Goal: Information Seeking & Learning: Understand process/instructions

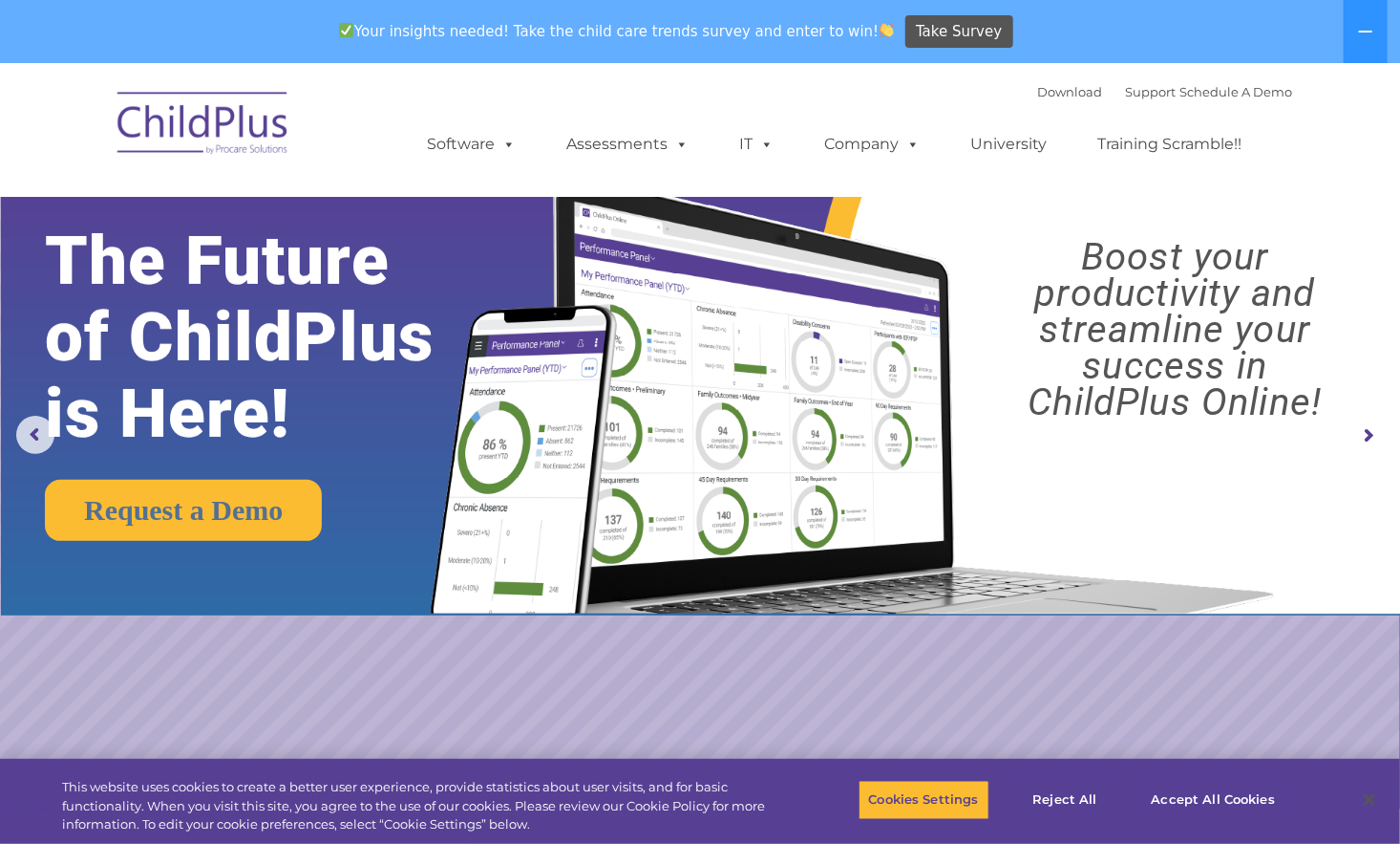
select select "MEDIUM"
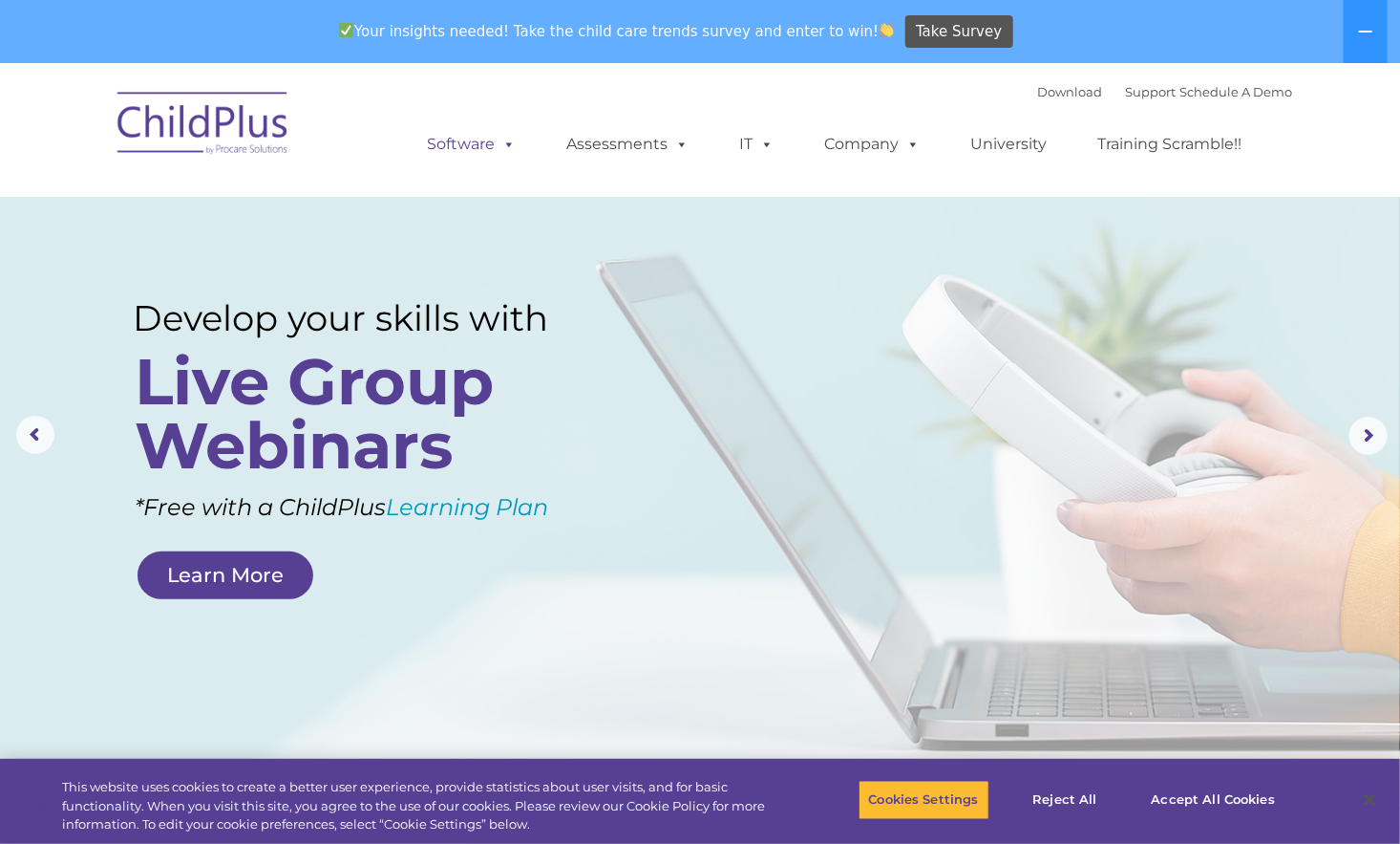
click at [491, 143] on link "Software" at bounding box center [471, 144] width 127 height 38
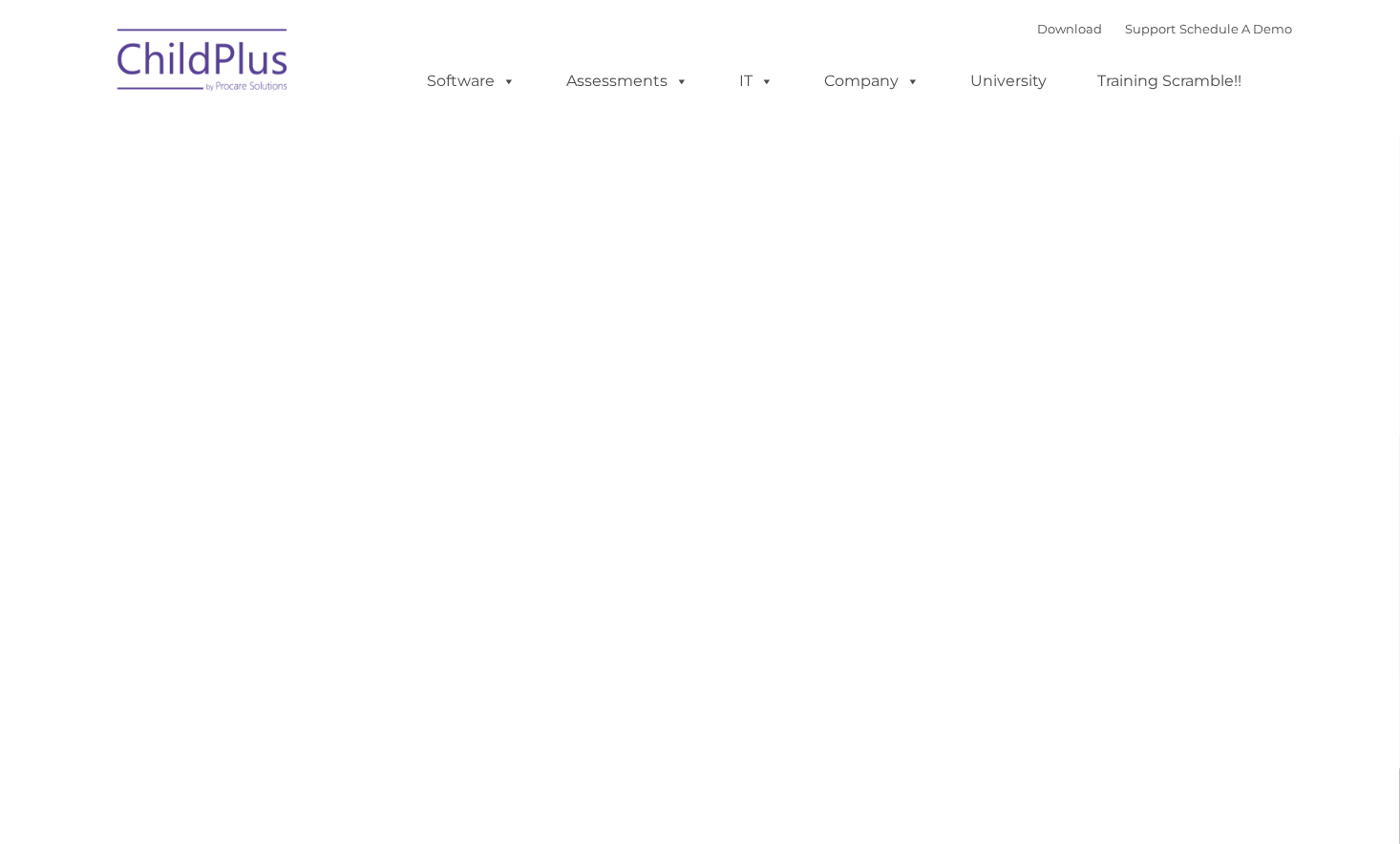
type input ""
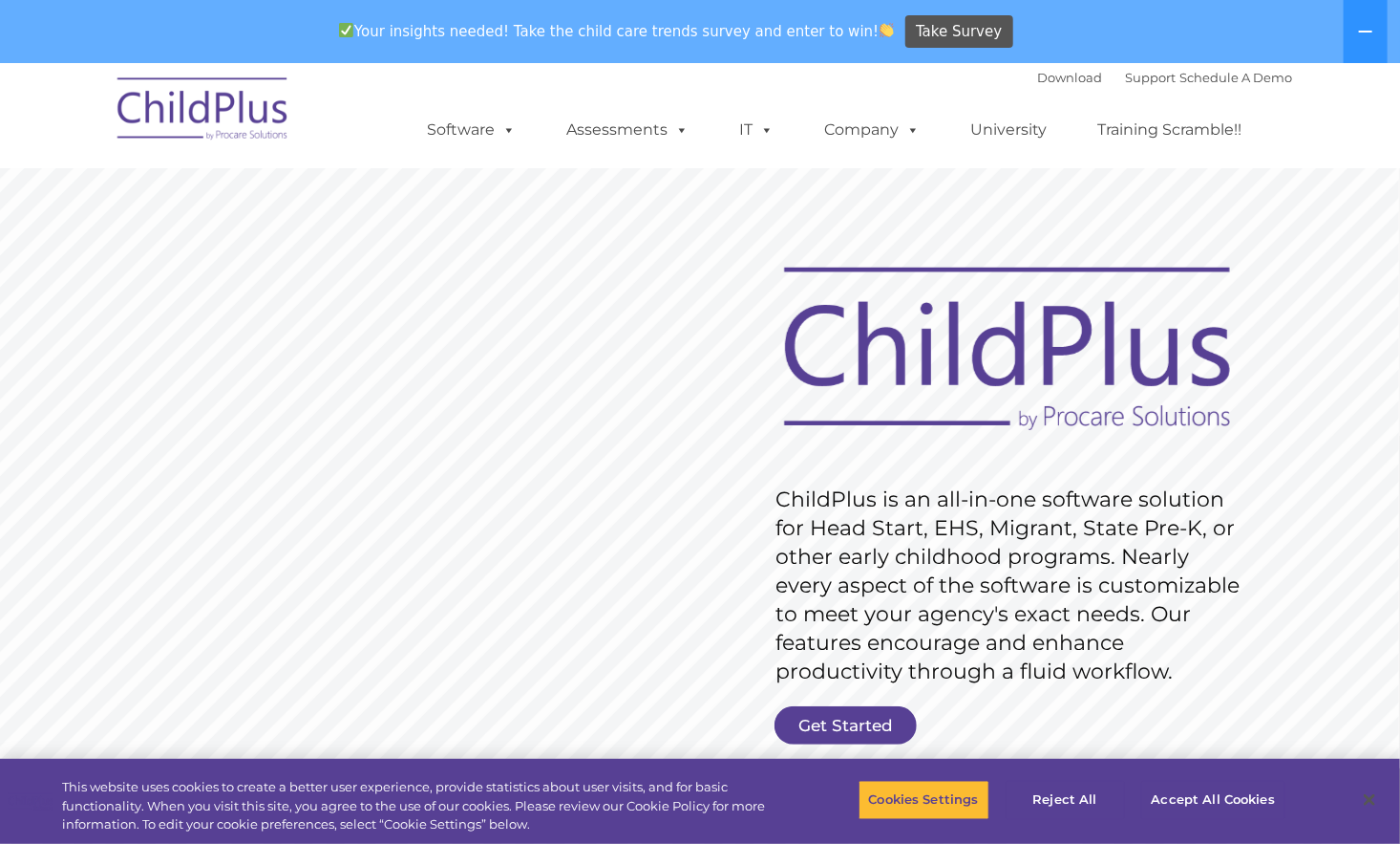
click at [1059, 595] on rs-layer "ChildPlus is an all-in-one software solution for Head Start, EHS, Migrant, Stat…" at bounding box center [1012, 585] width 474 height 200
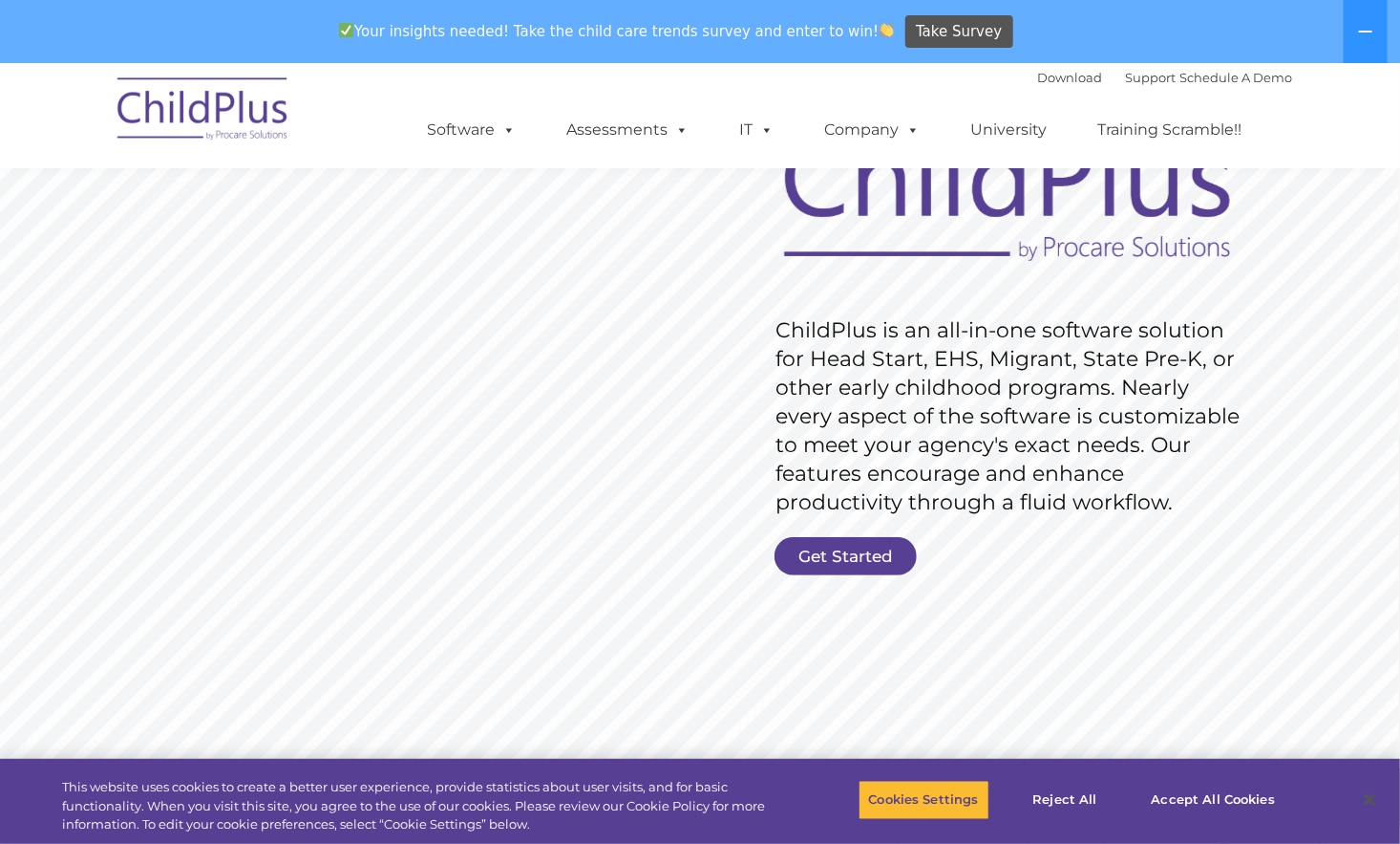
scroll to position [206, 0]
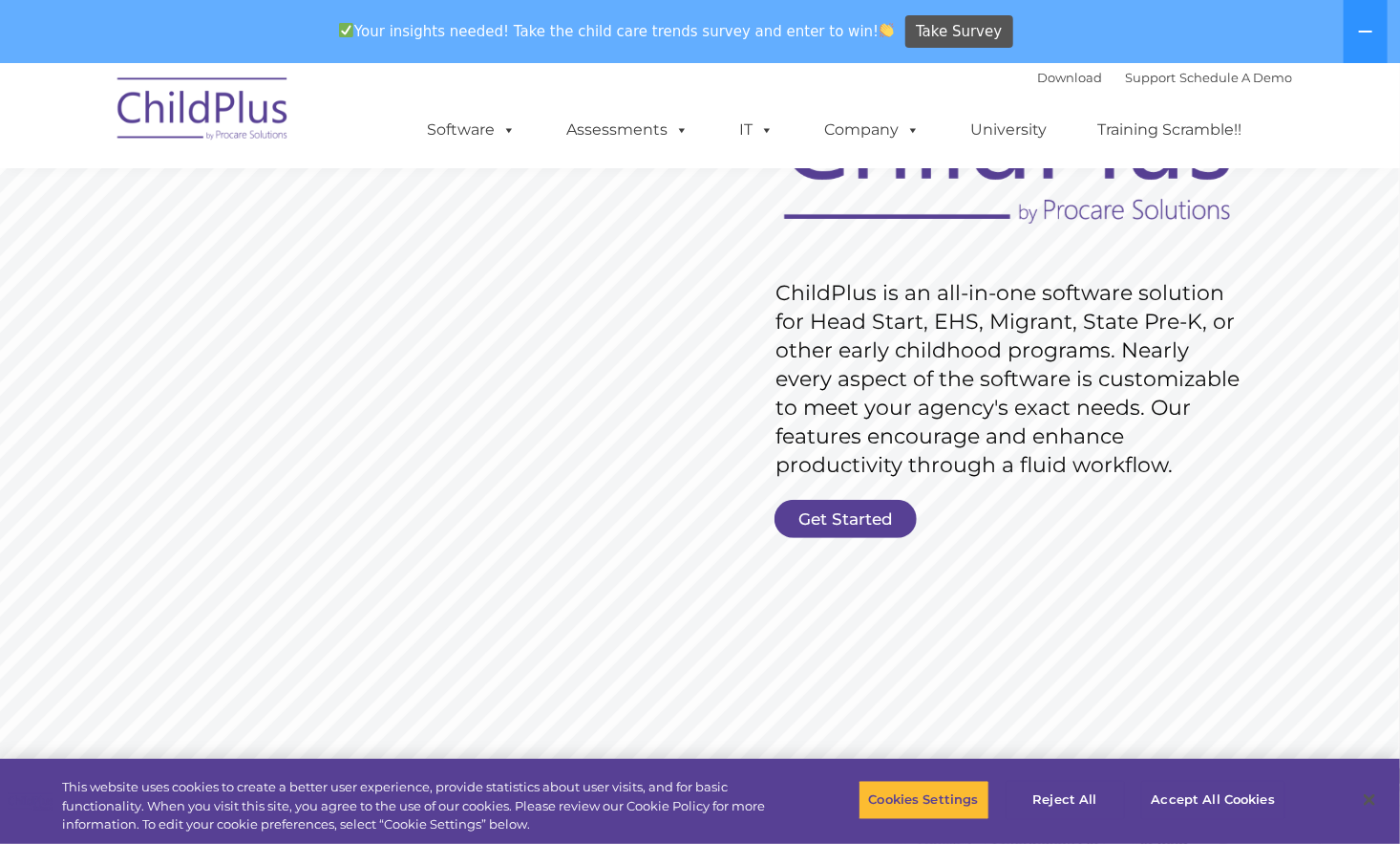
click at [856, 522] on link "Get Started" at bounding box center [846, 518] width 142 height 38
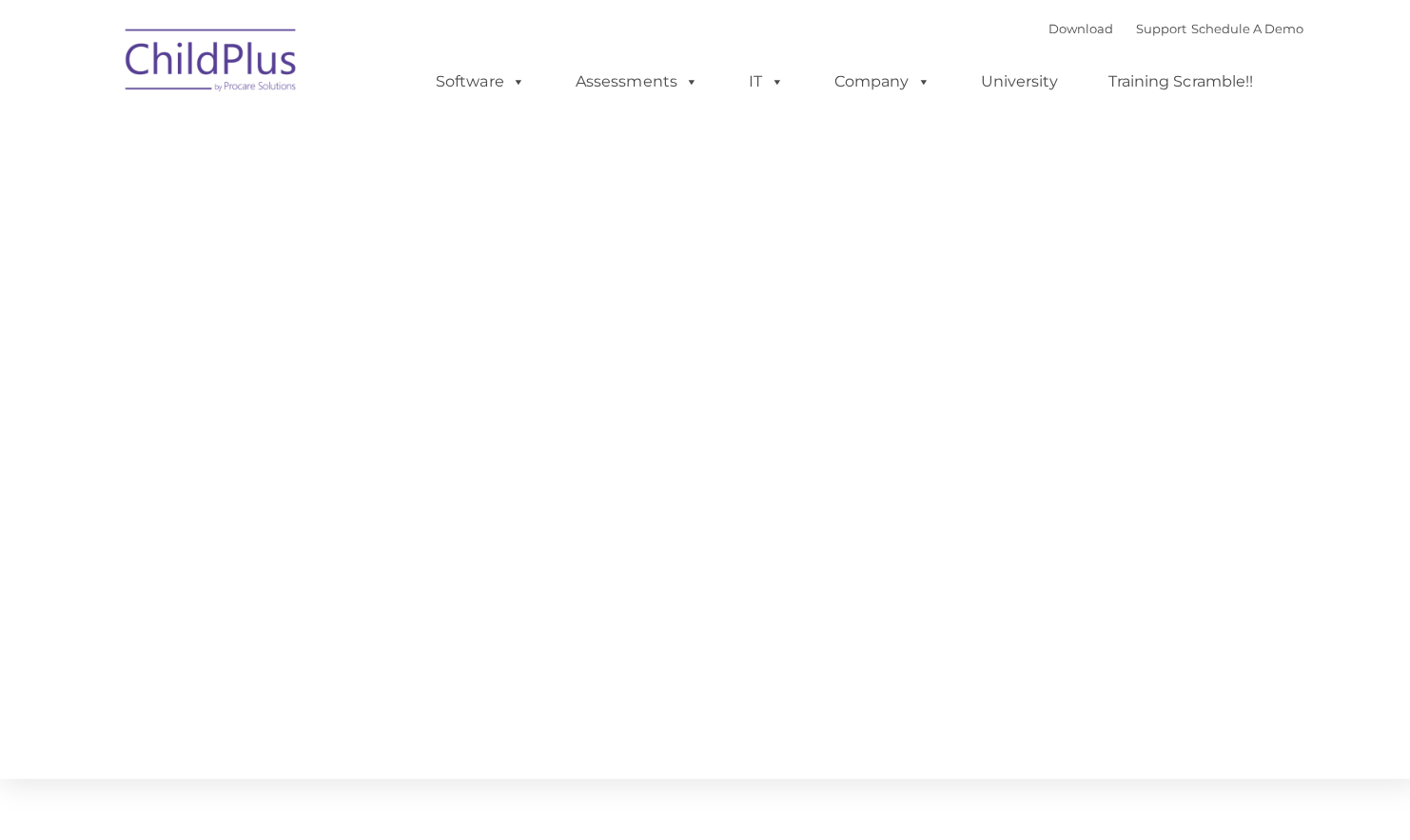
type input ""
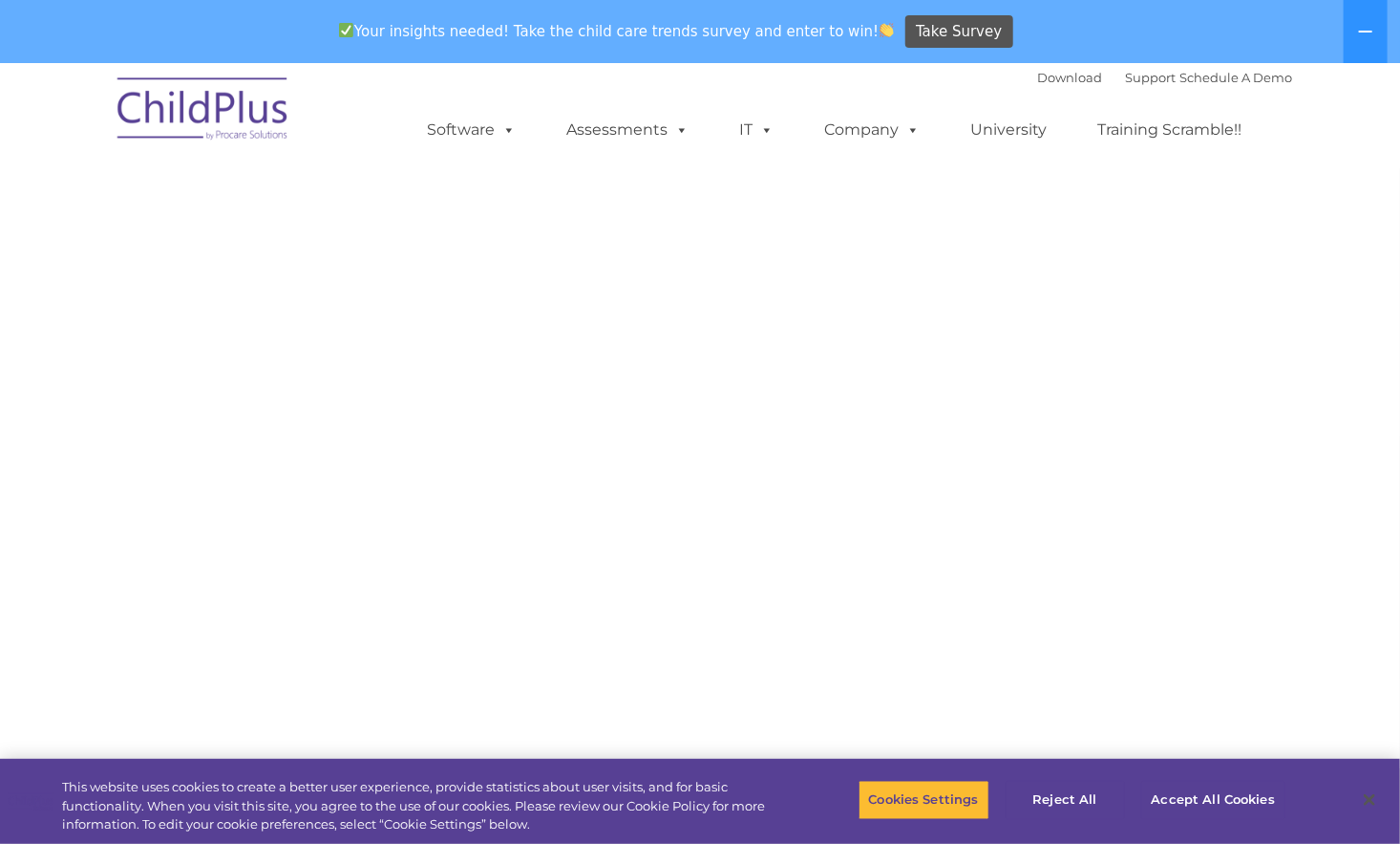
select select "MEDIUM"
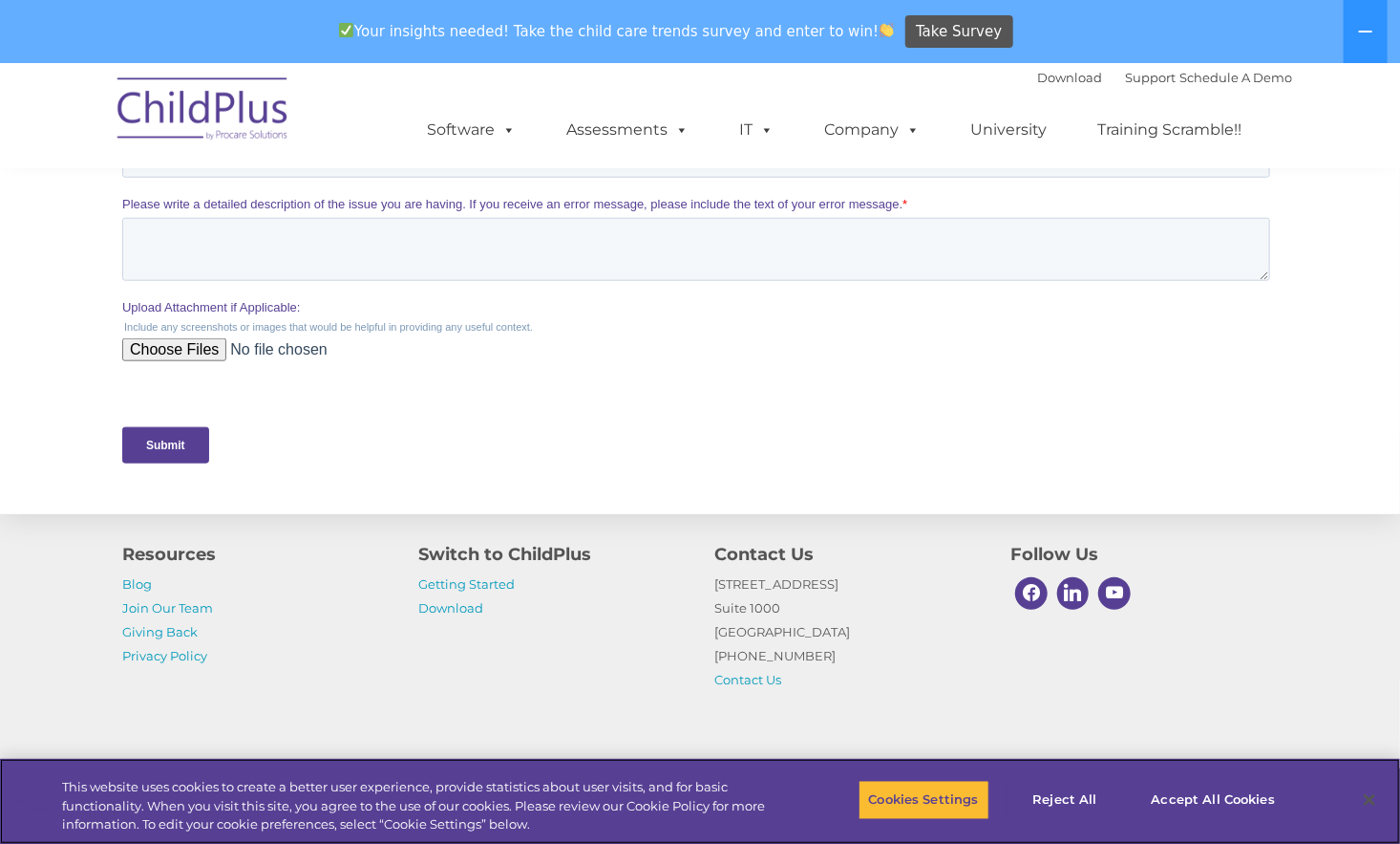
scroll to position [857, 0]
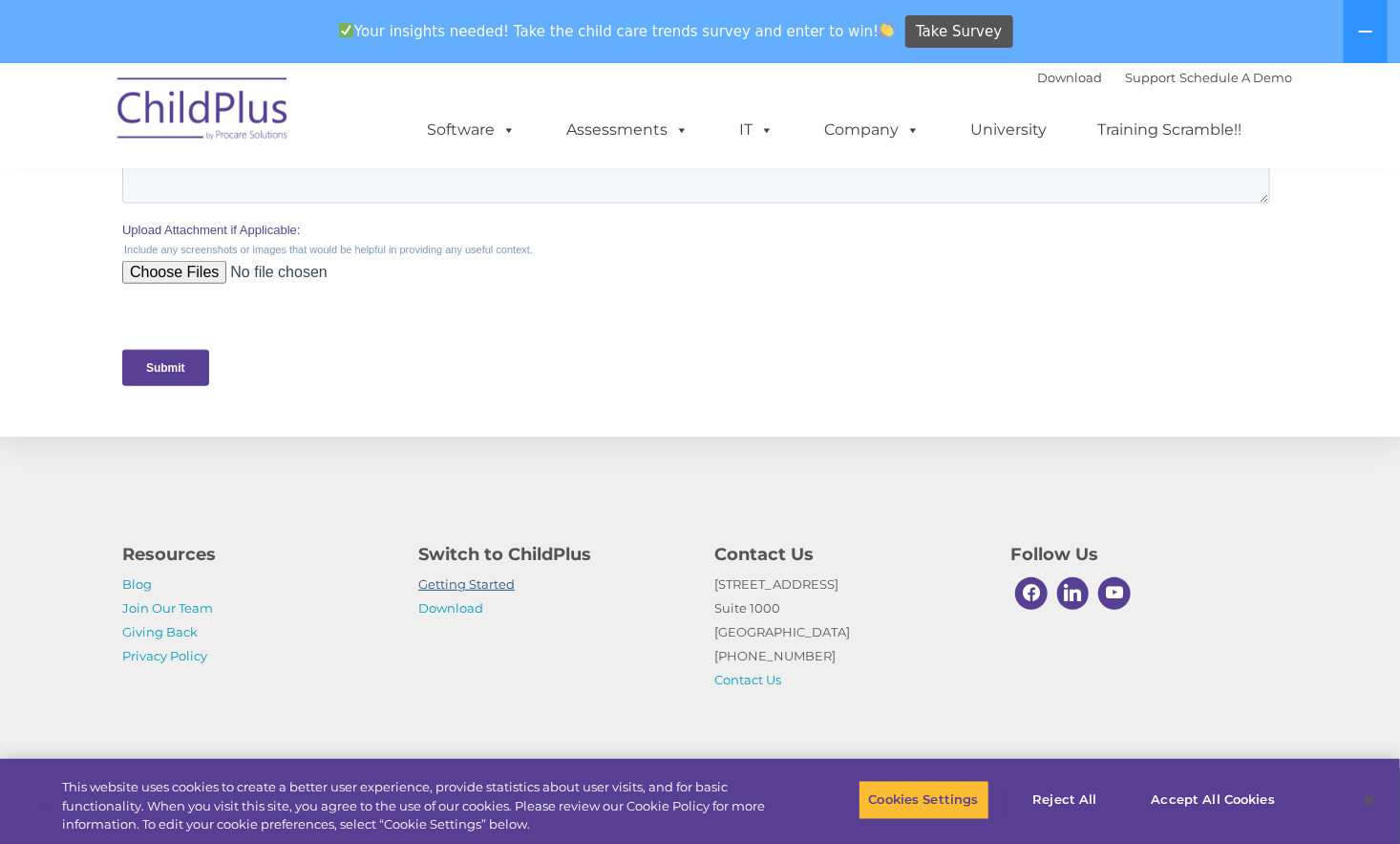
click at [443, 582] on link "Getting Started" at bounding box center [467, 583] width 97 height 15
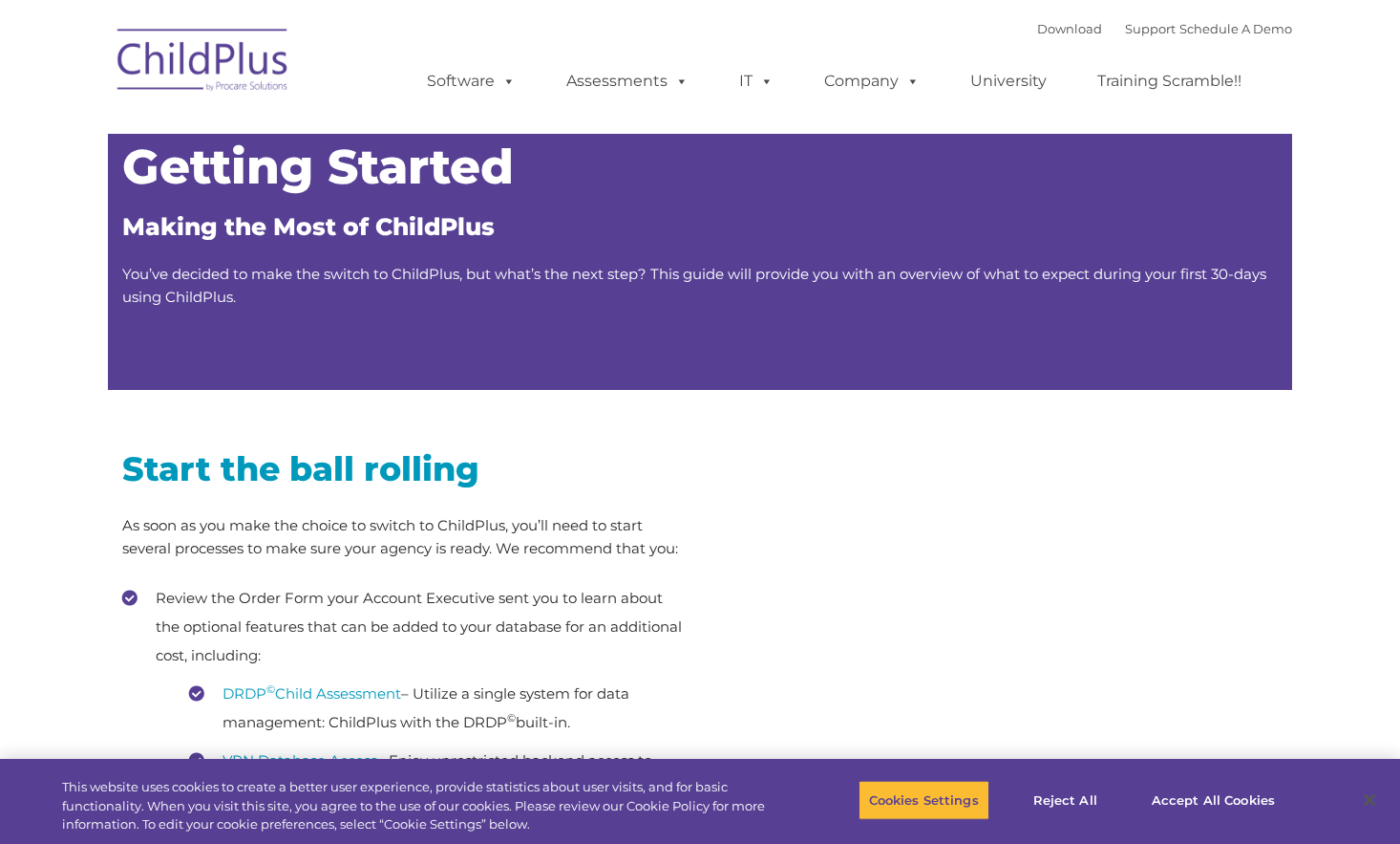
type input ""
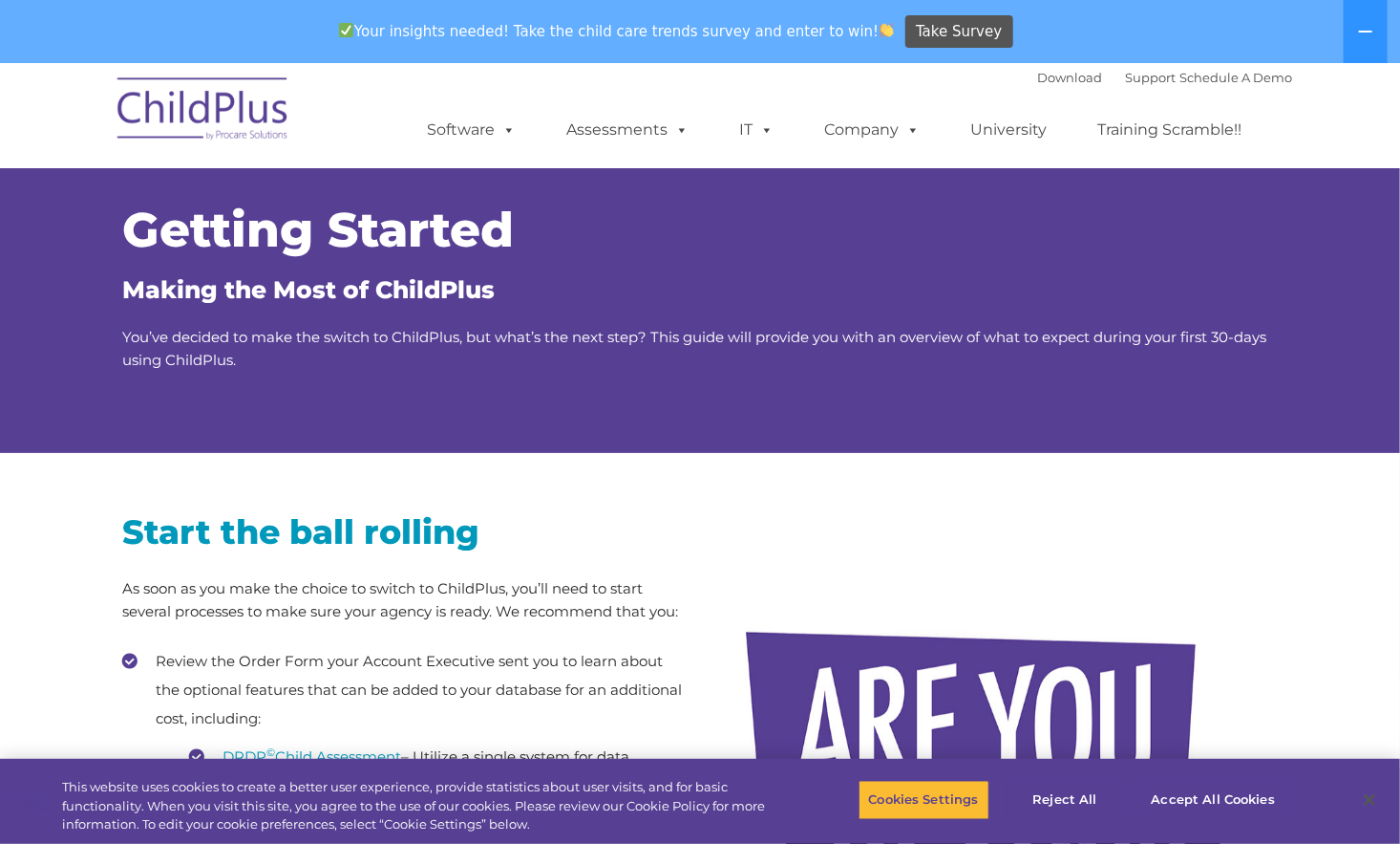
click at [1071, 557] on div at bounding box center [996, 773] width 535 height 574
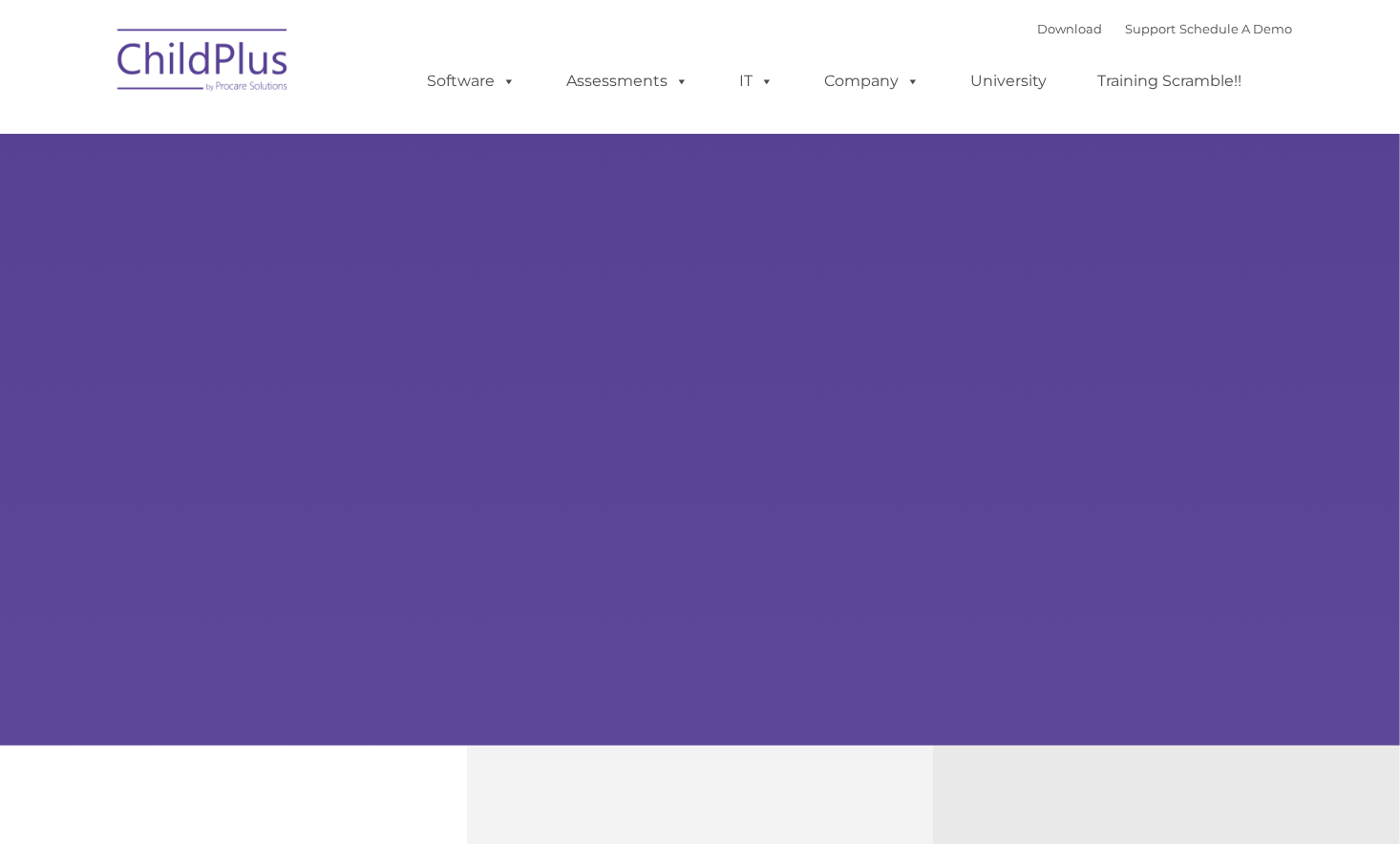
type input ""
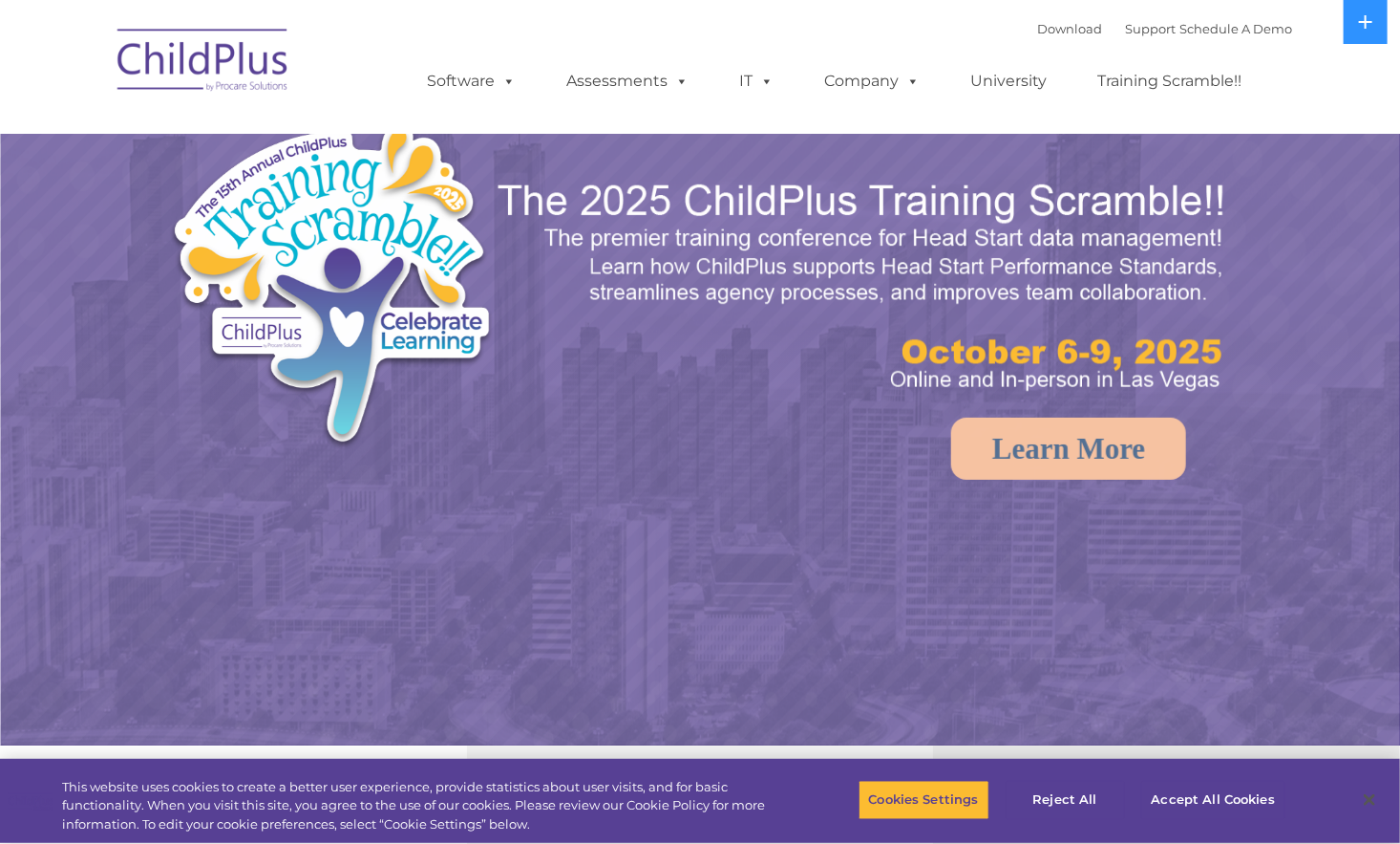
select select "MEDIUM"
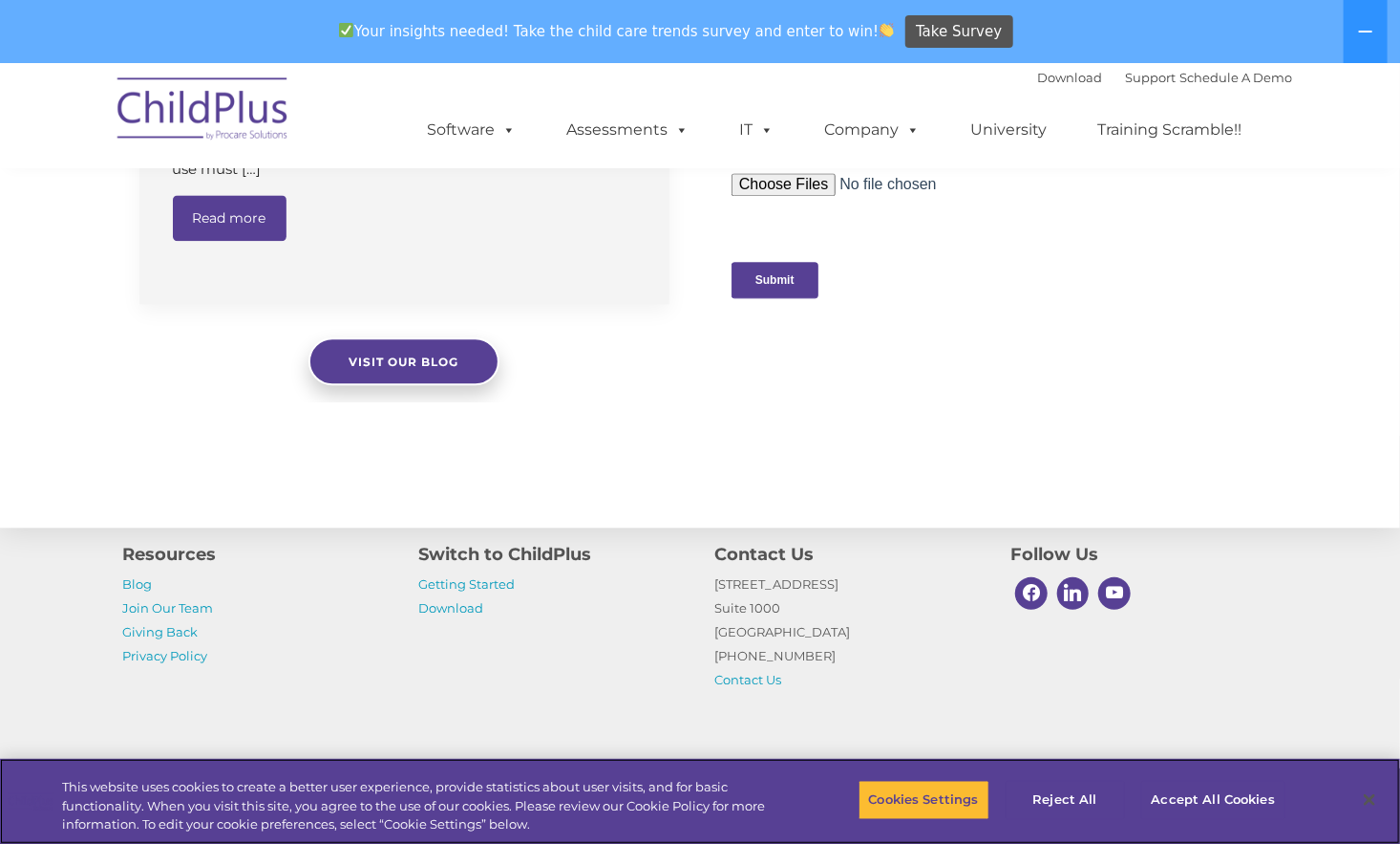
scroll to position [2049, 0]
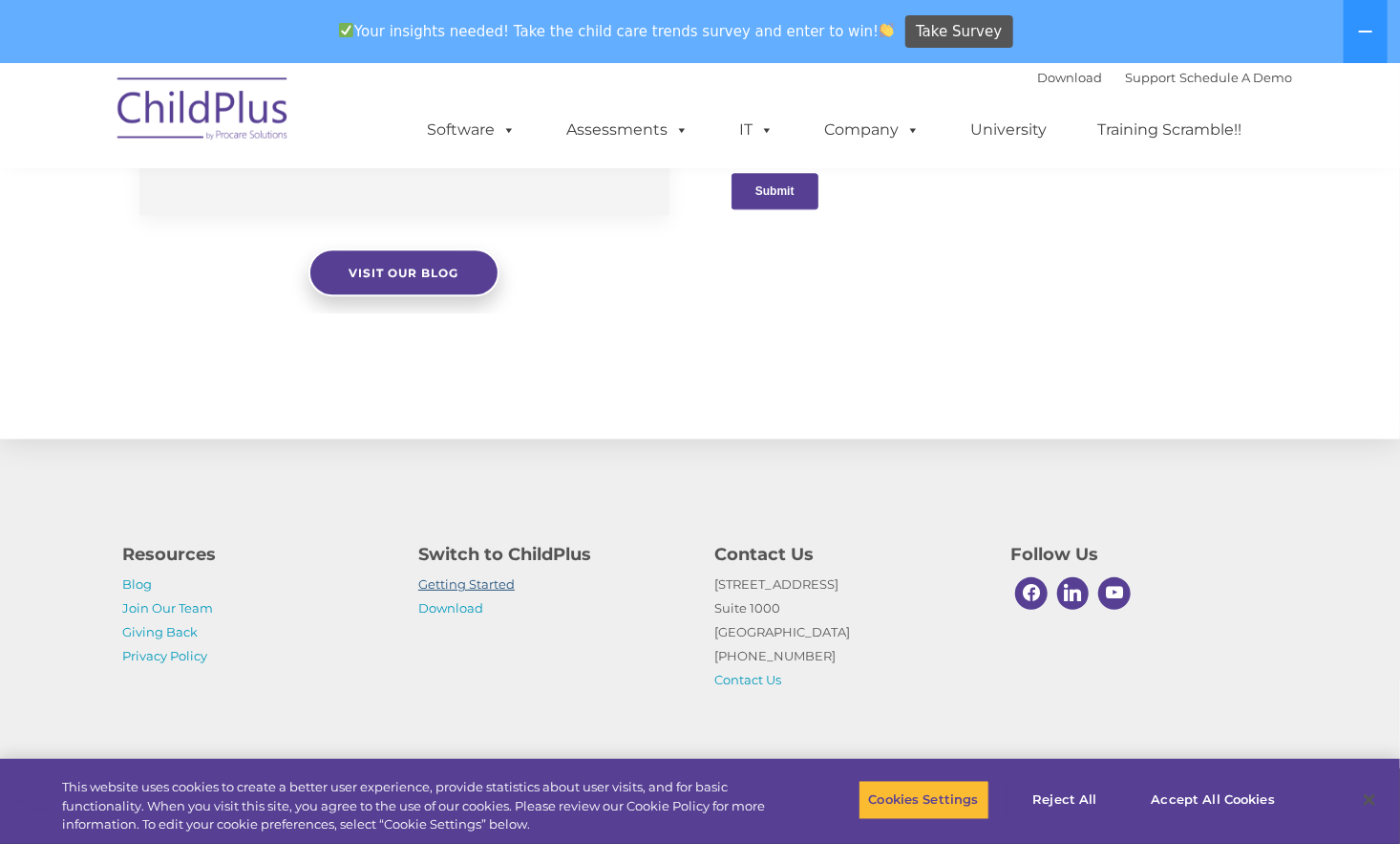
click at [445, 585] on link "Getting Started" at bounding box center [467, 583] width 97 height 15
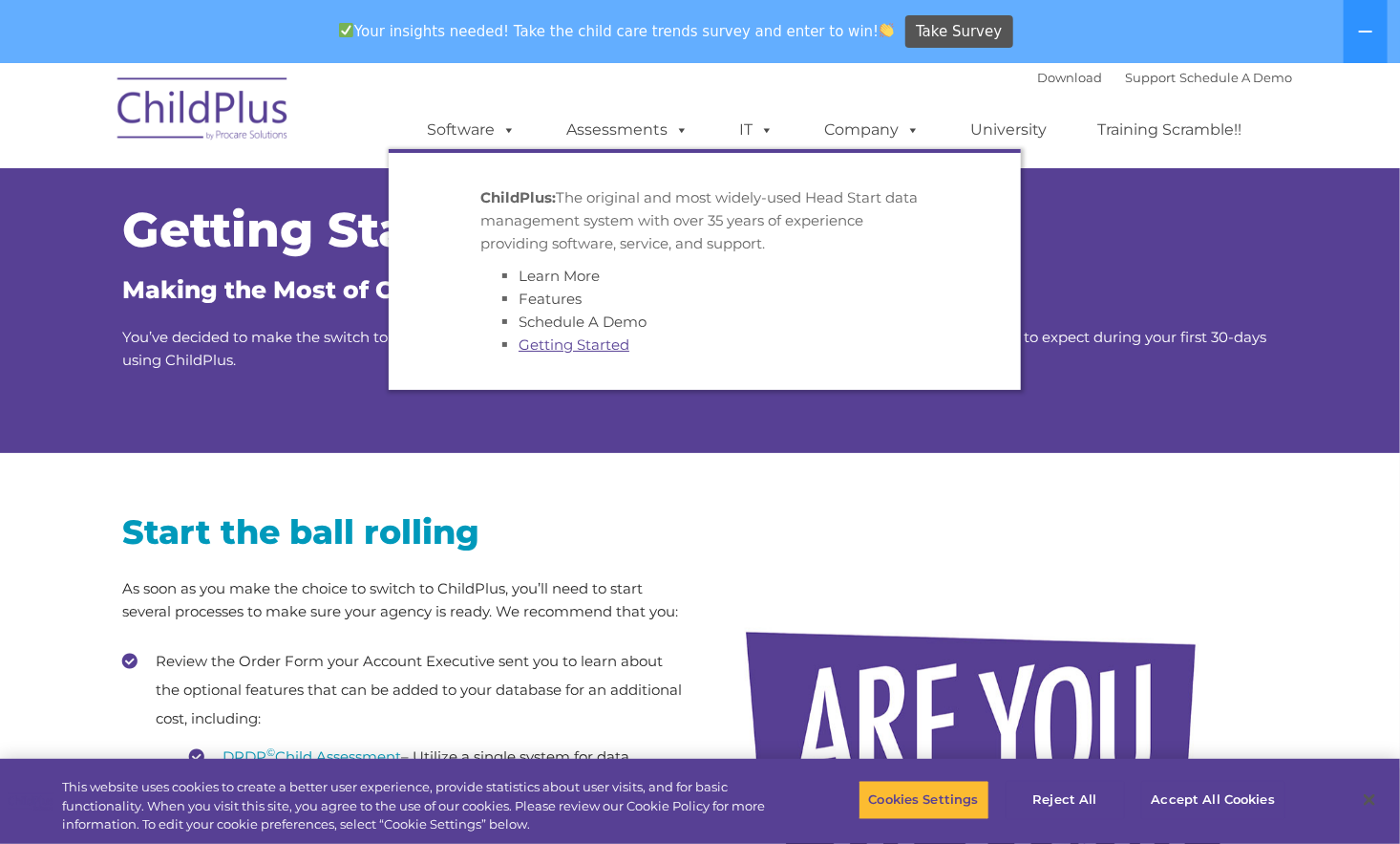
click at [555, 345] on link "Getting Started" at bounding box center [574, 345] width 111 height 18
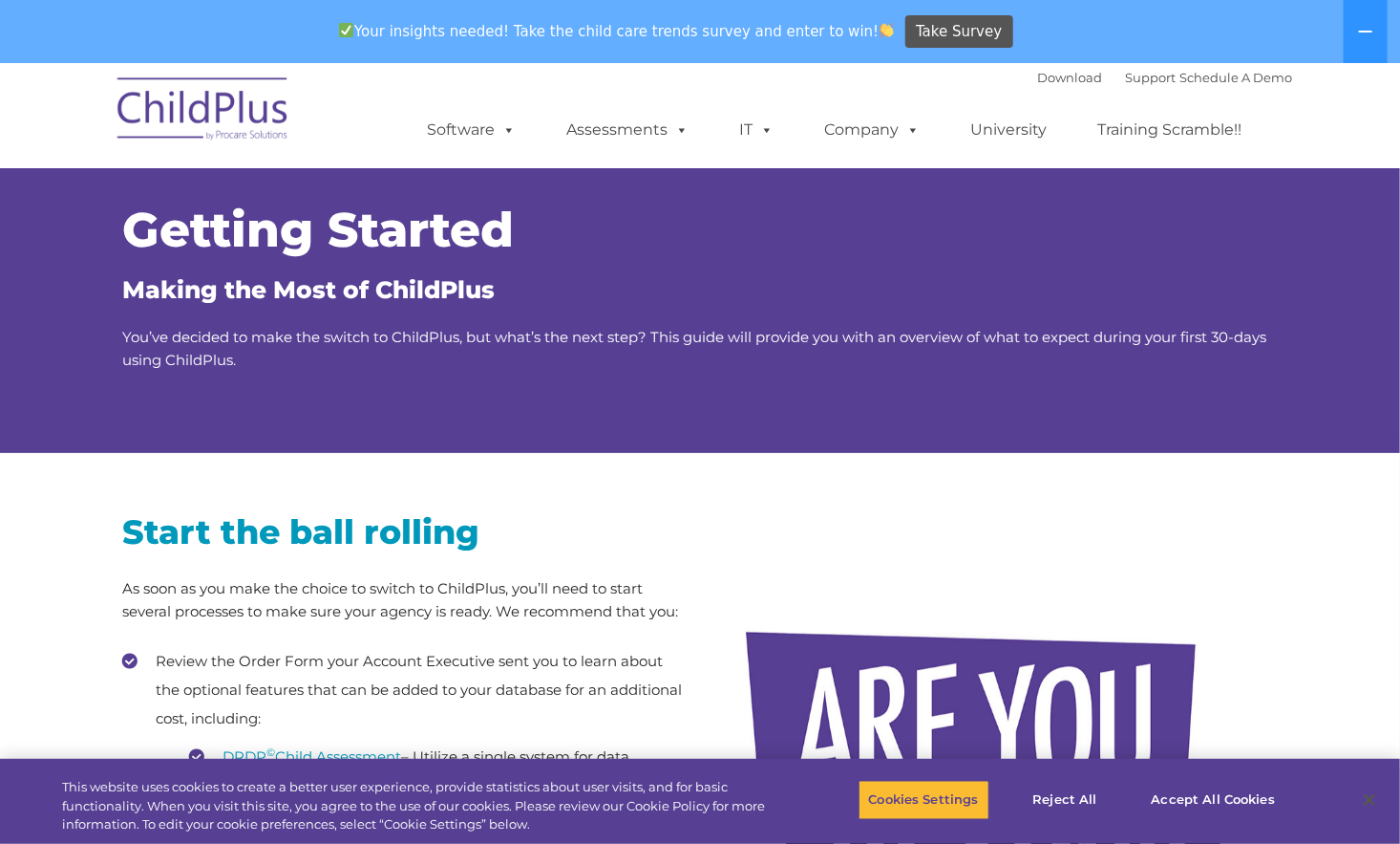
click at [1212, 630] on div at bounding box center [996, 773] width 535 height 574
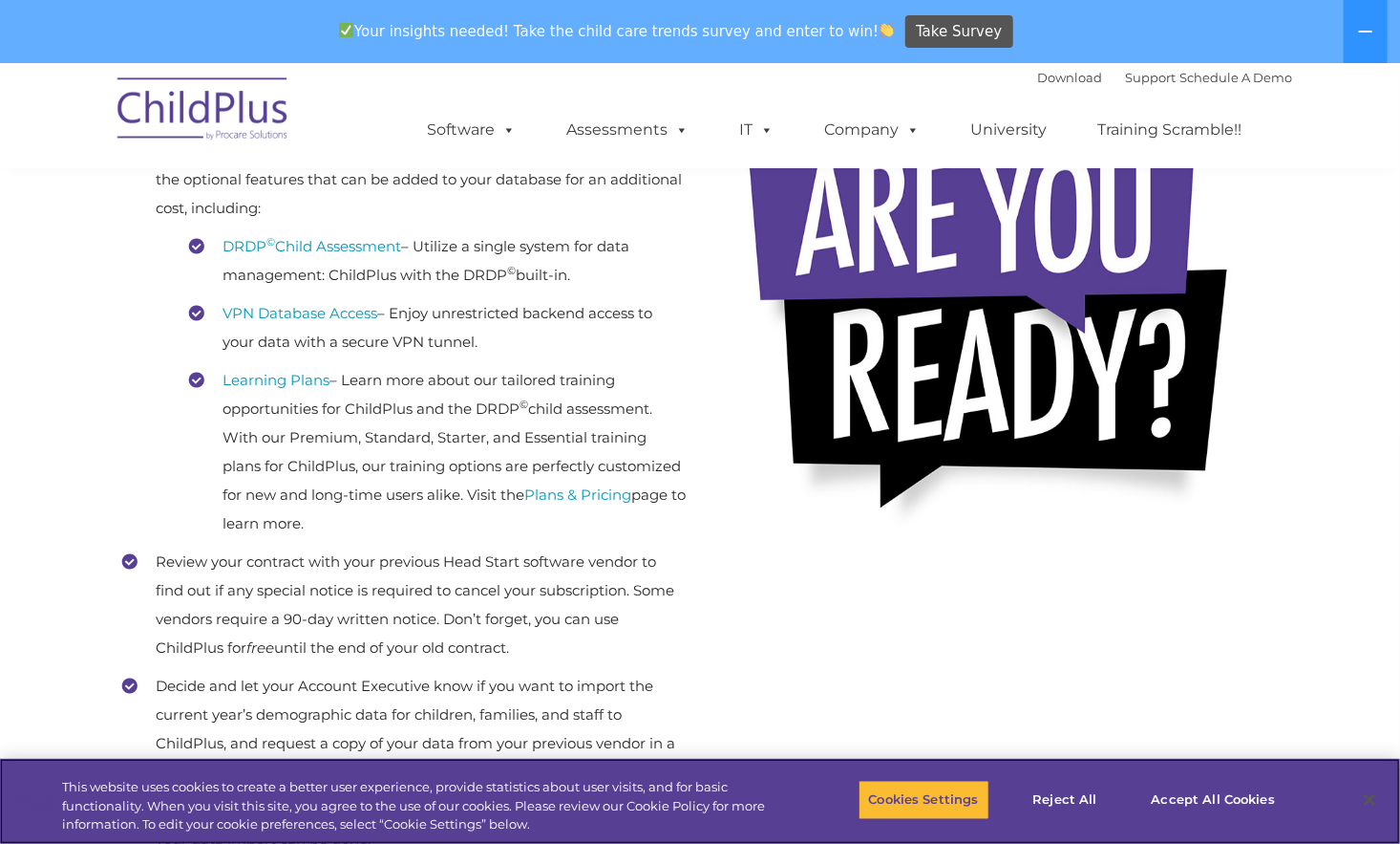
scroll to position [514, 0]
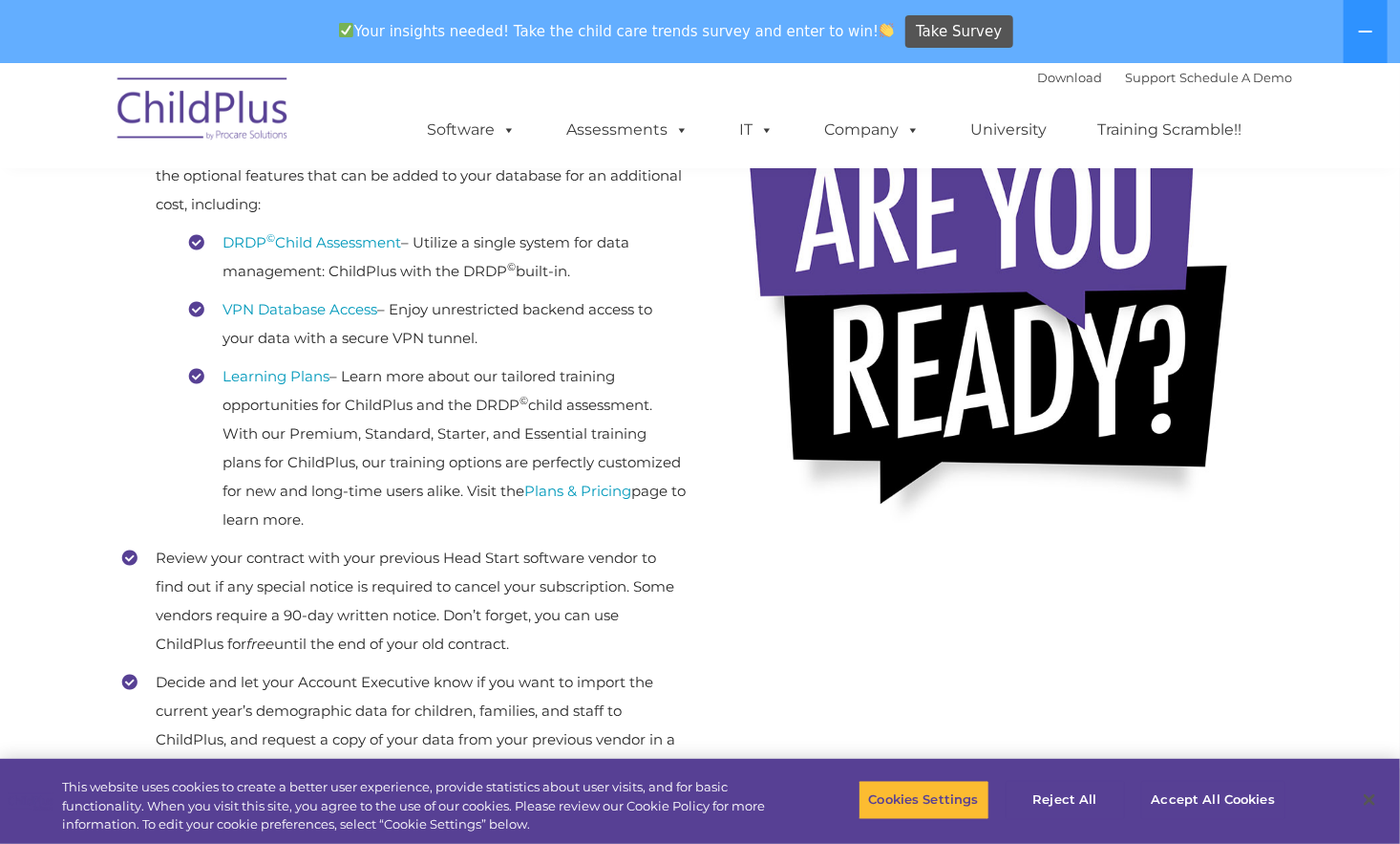
click at [496, 517] on li "Learning Plans – Learn more about our tailored training opportunities for Child…" at bounding box center [437, 448] width 496 height 172
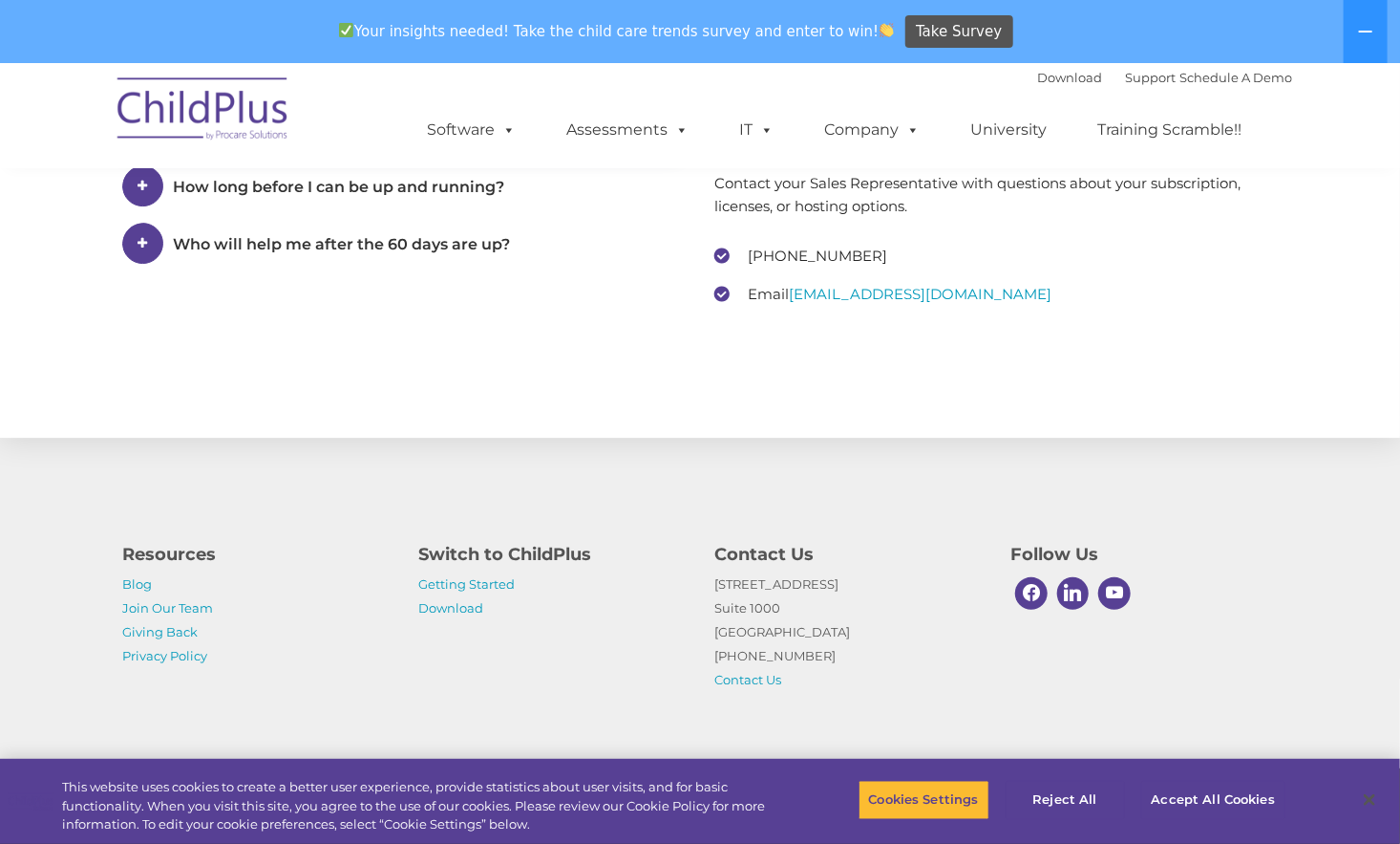
scroll to position [2902, 0]
click at [1253, 444] on div "Resources Blog Join Our Team Giving Back Privacy Policy Switch to ChildPlus Get…" at bounding box center [700, 601] width 1400 height 333
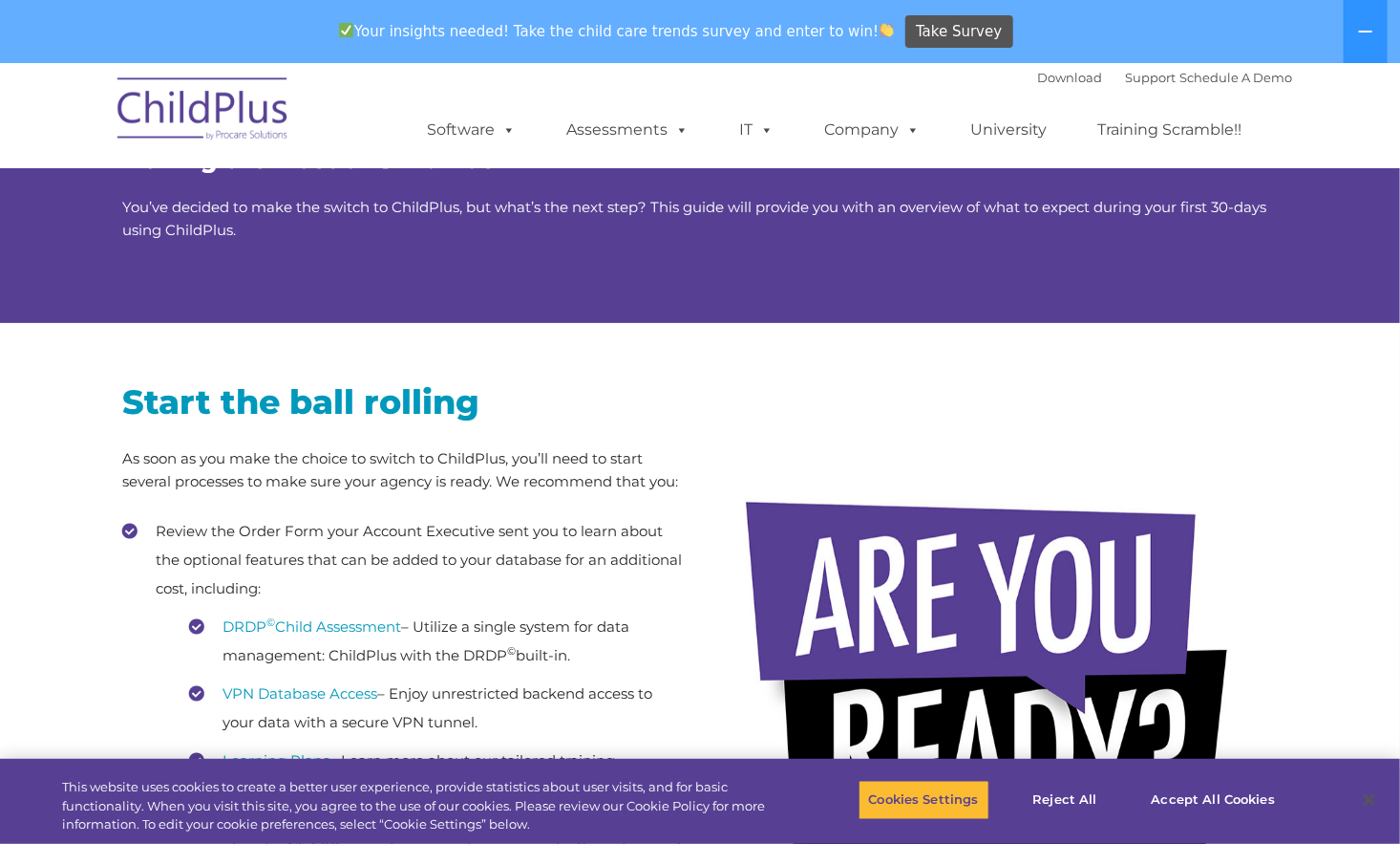
scroll to position [0, 0]
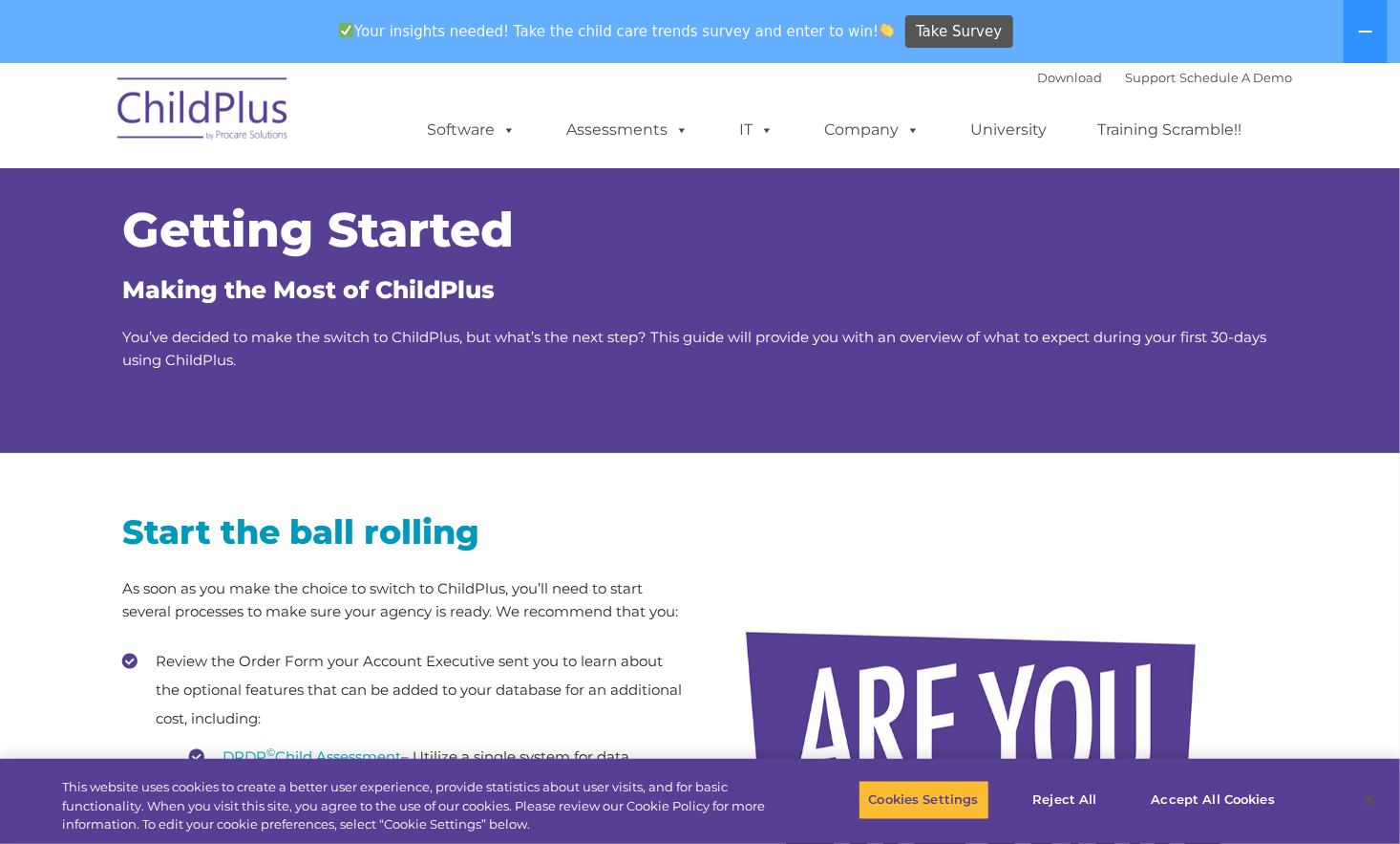
click at [1213, 552] on div at bounding box center [996, 773] width 535 height 574
